Goal: Check status: Check status

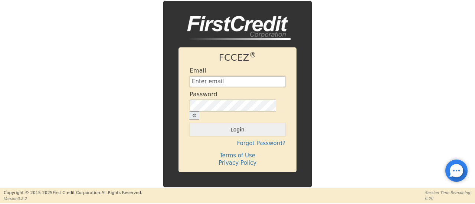
type input "[EMAIL_ADDRESS][DOMAIN_NAME]"
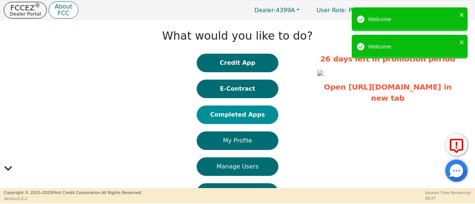
click at [233, 115] on button "Completed Apps" at bounding box center [238, 115] width 82 height 19
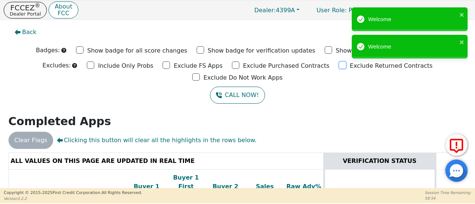
click at [339, 65] on input "Exclude Returned Contracts" at bounding box center [342, 65] width 7 height 7
checkbox input "true"
click at [200, 73] on input "Exclude Do Not Work Apps" at bounding box center [195, 76] width 7 height 7
checkbox input "true"
click at [232, 66] on input "Exclude Purchased Contracts" at bounding box center [235, 65] width 7 height 7
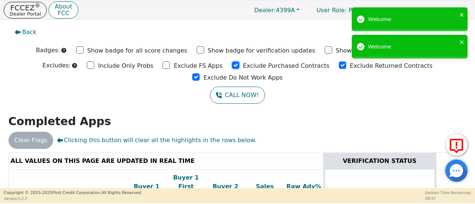
checkbox input "true"
click at [162, 63] on input "Exclude FS Apps" at bounding box center [165, 65] width 7 height 7
checkbox input "true"
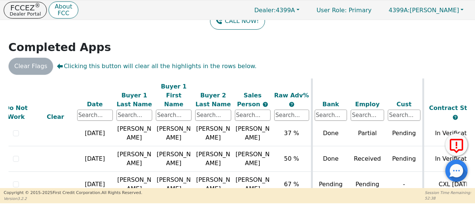
scroll to position [47, 0]
